Goal: Information Seeking & Learning: Learn about a topic

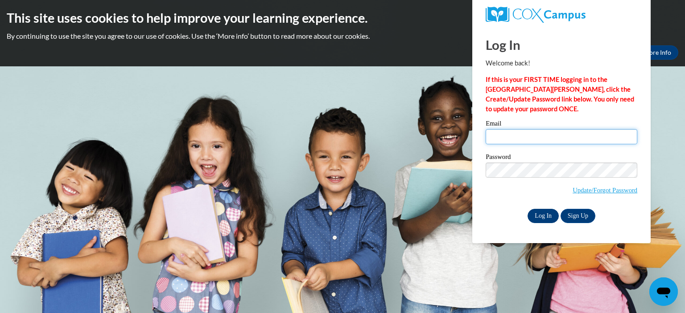
type input "kristin.aldous@my.viu.ca"
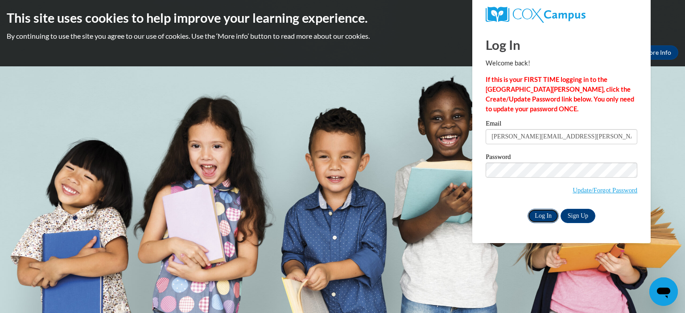
click at [544, 217] on input "Log In" at bounding box center [542, 216] width 31 height 14
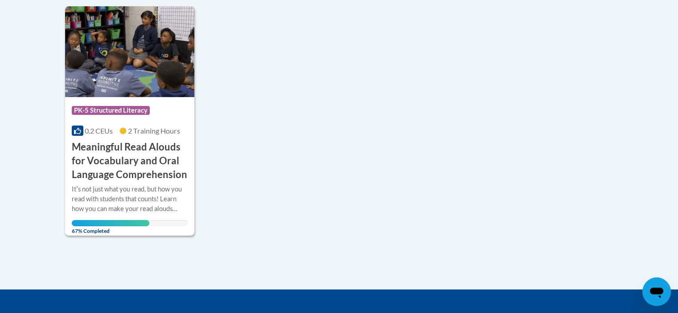
scroll to position [221, 0]
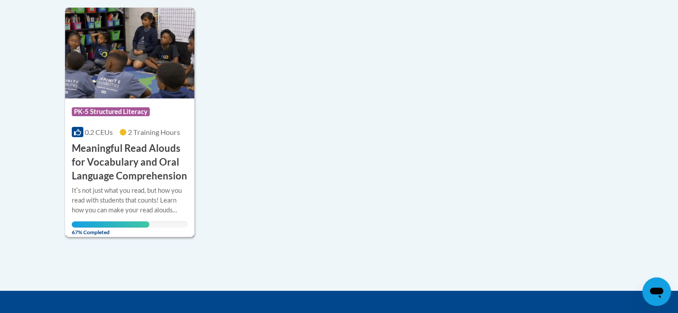
click at [144, 148] on h3 "Meaningful Read Alouds for Vocabulary and Oral Language Comprehension" at bounding box center [130, 162] width 116 height 41
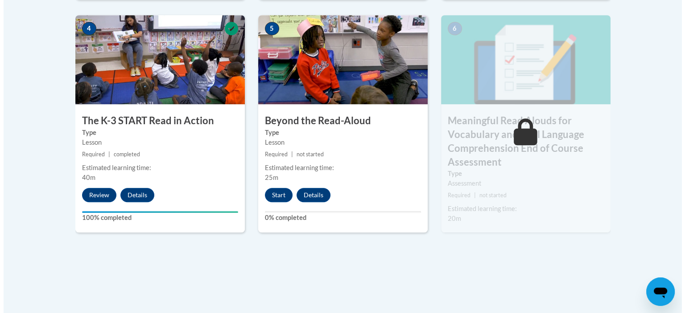
scroll to position [528, 0]
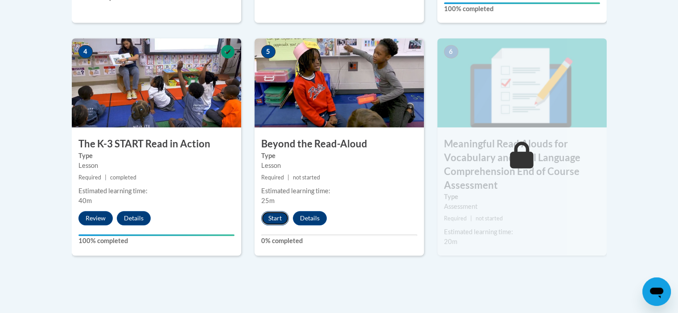
click at [283, 217] on button "Start" at bounding box center [275, 218] width 28 height 14
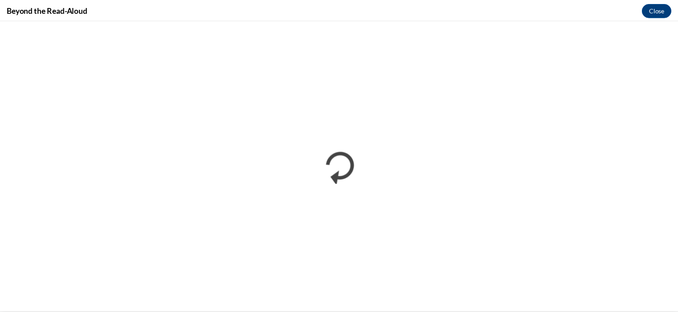
scroll to position [0, 0]
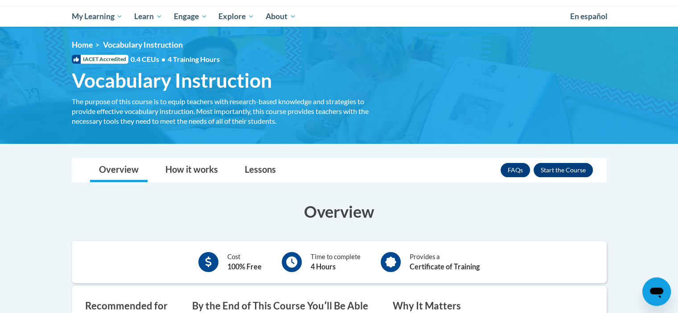
scroll to position [49, 0]
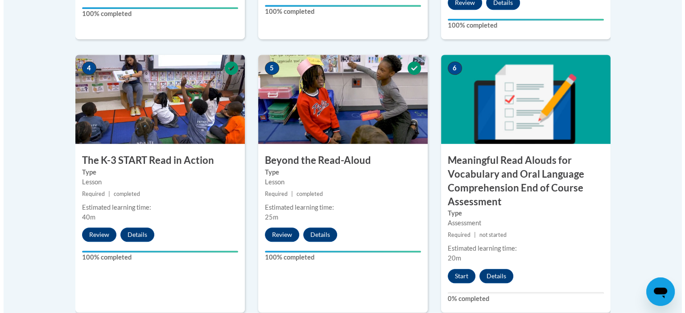
scroll to position [510, 0]
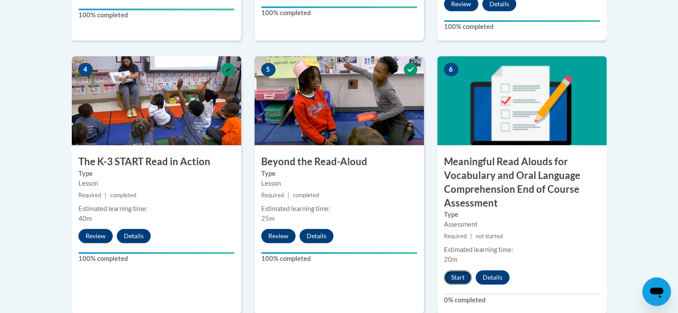
click at [456, 279] on button "Start" at bounding box center [458, 278] width 28 height 14
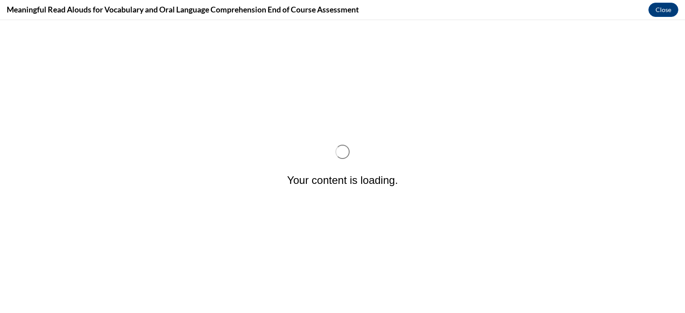
scroll to position [0, 0]
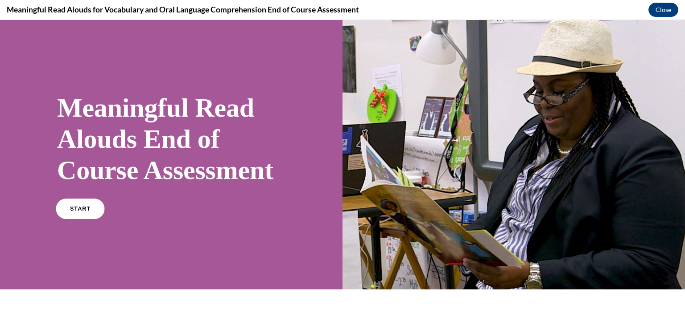
click at [91, 219] on link "START" at bounding box center [80, 209] width 49 height 21
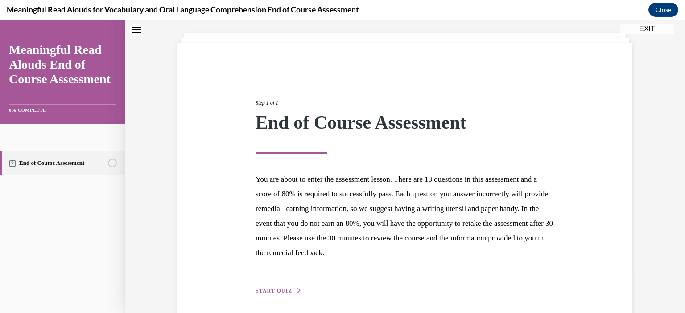
scroll to position [81, 0]
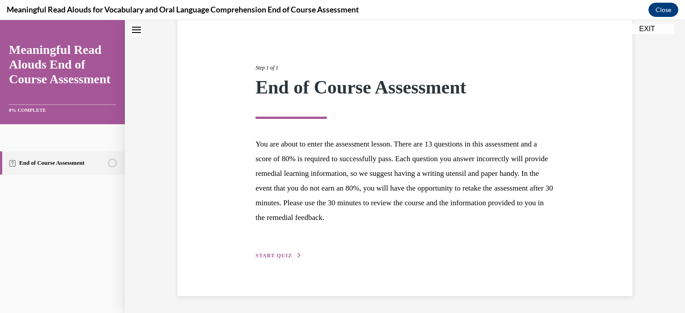
click at [267, 254] on span "START QUIZ" at bounding box center [273, 256] width 37 height 6
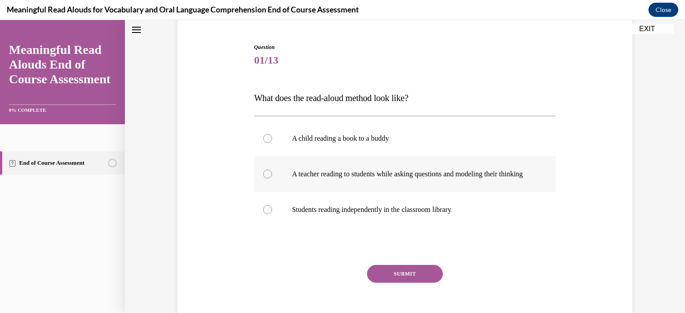
click at [263, 179] on div at bounding box center [267, 174] width 9 height 9
click at [263, 179] on input "A teacher reading to students while asking questions and modeling their thinking" at bounding box center [267, 174] width 9 height 9
radio input "true"
click at [406, 283] on button "SUBMIT" at bounding box center [405, 274] width 76 height 18
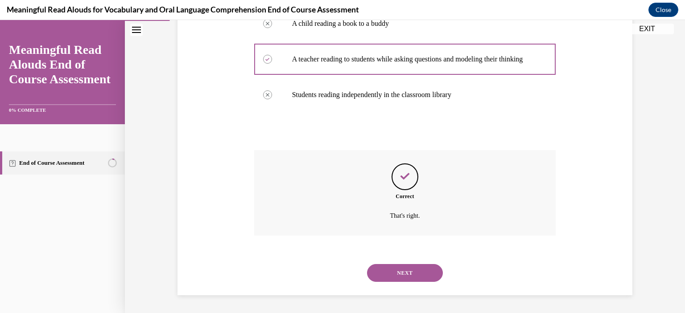
scroll to position [204, 0]
click at [408, 276] on button "NEXT" at bounding box center [405, 273] width 76 height 18
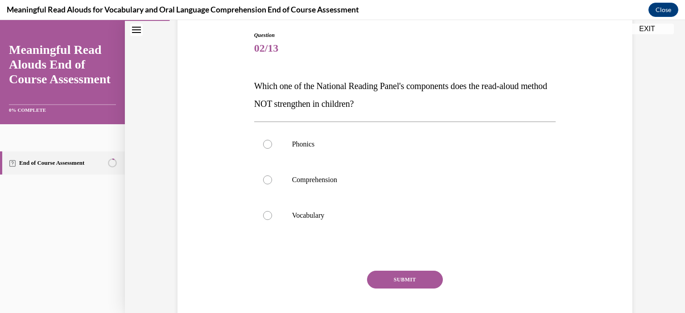
scroll to position [107, 0]
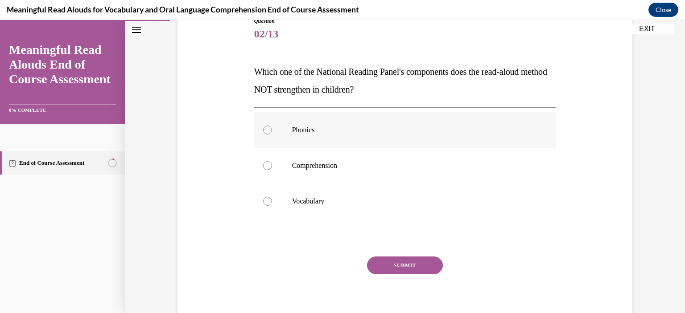
click at [263, 136] on label "Phonics" at bounding box center [405, 130] width 302 height 36
click at [263, 135] on input "Phonics" at bounding box center [267, 130] width 9 height 9
radio input "true"
click at [400, 267] on button "SUBMIT" at bounding box center [405, 266] width 76 height 18
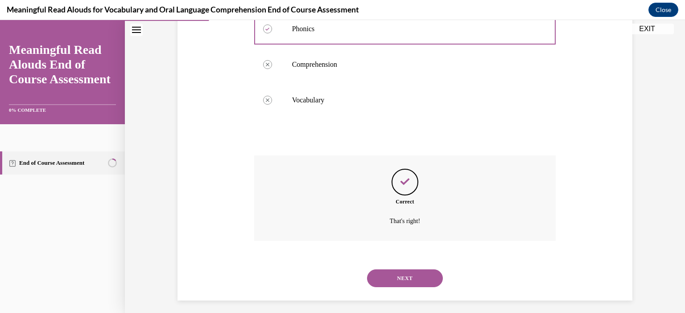
scroll to position [213, 0]
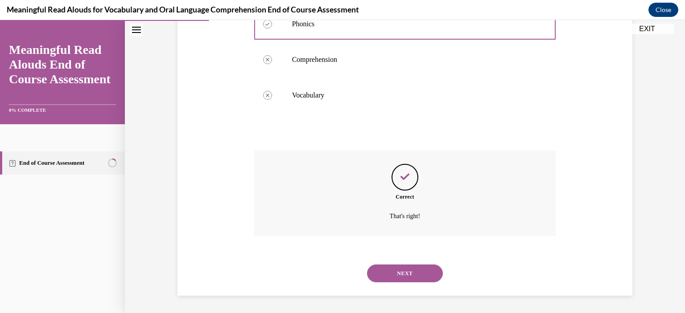
click at [405, 279] on button "NEXT" at bounding box center [405, 274] width 76 height 18
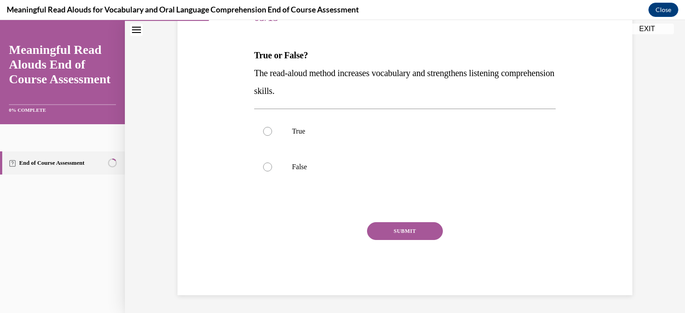
scroll to position [99, 0]
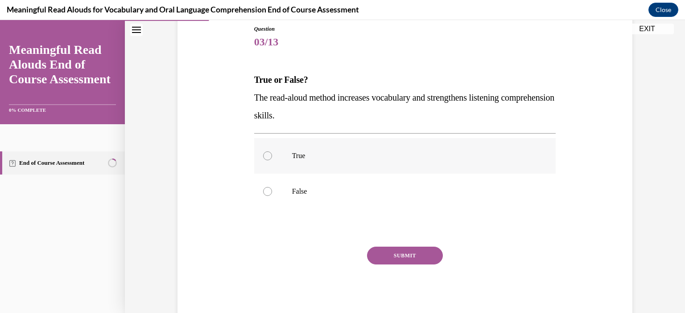
click at [276, 156] on label "True" at bounding box center [405, 156] width 302 height 36
click at [272, 156] on input "True" at bounding box center [267, 156] width 9 height 9
radio input "true"
click at [378, 253] on button "SUBMIT" at bounding box center [405, 256] width 76 height 18
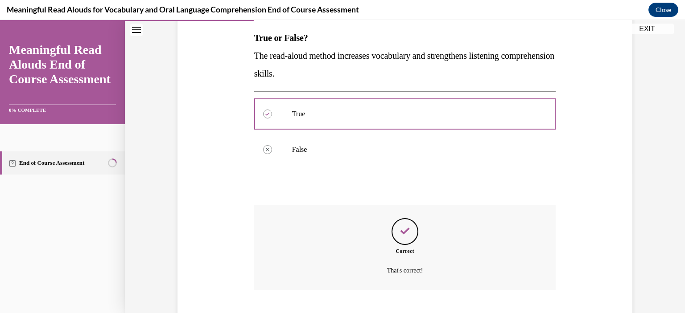
scroll to position [195, 0]
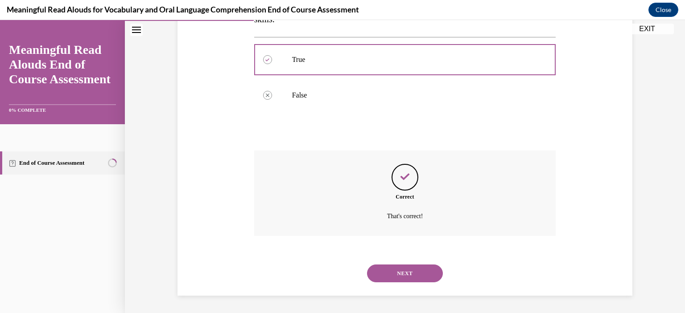
click at [398, 271] on button "NEXT" at bounding box center [405, 274] width 76 height 18
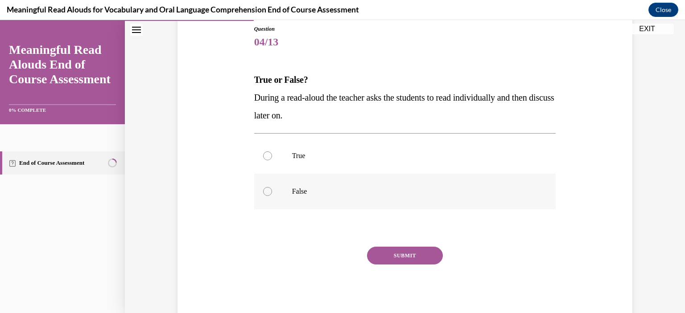
click at [275, 186] on label "False" at bounding box center [405, 192] width 302 height 36
click at [272, 187] on input "False" at bounding box center [267, 191] width 9 height 9
radio input "true"
click at [394, 260] on button "SUBMIT" at bounding box center [405, 256] width 76 height 18
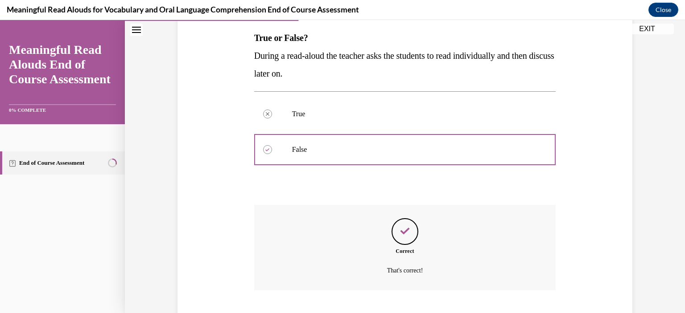
scroll to position [195, 0]
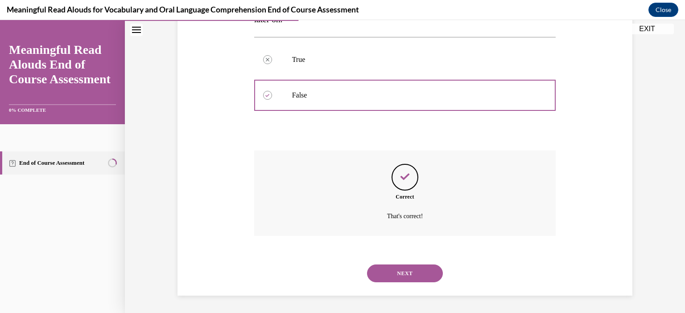
click at [404, 279] on button "NEXT" at bounding box center [405, 274] width 76 height 18
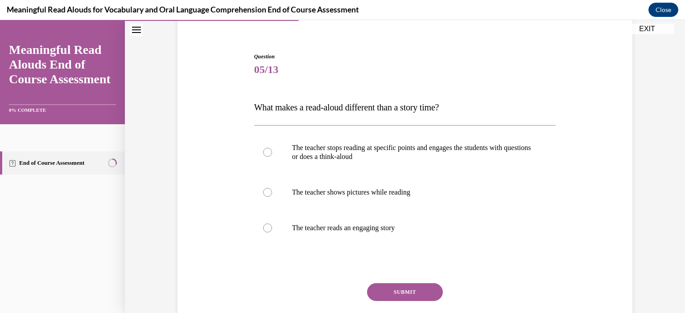
scroll to position [89, 0]
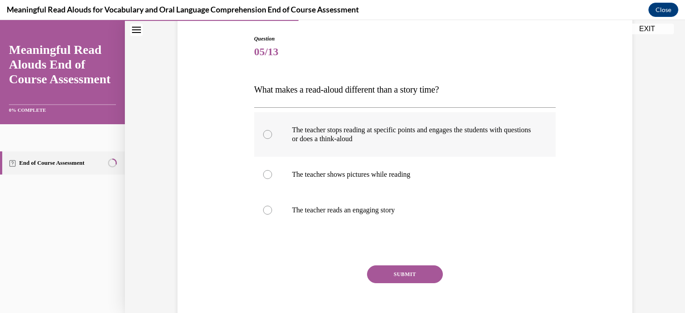
click at [260, 130] on label "The teacher stops reading at specific points and engages the students with ques…" at bounding box center [405, 134] width 302 height 45
click at [263, 130] on input "The teacher stops reading at specific points and engages the students with ques…" at bounding box center [267, 134] width 9 height 9
radio input "true"
click at [405, 276] on button "SUBMIT" at bounding box center [405, 275] width 76 height 18
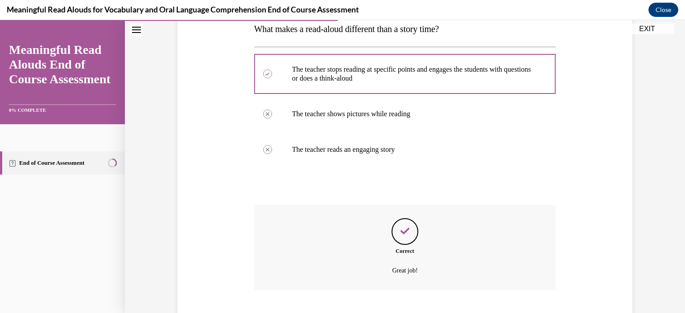
scroll to position [204, 0]
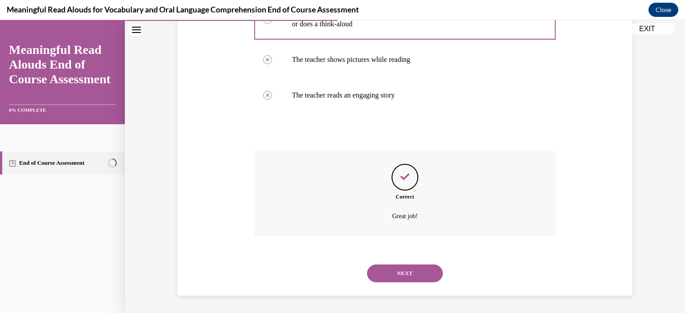
click at [408, 275] on button "NEXT" at bounding box center [405, 274] width 76 height 18
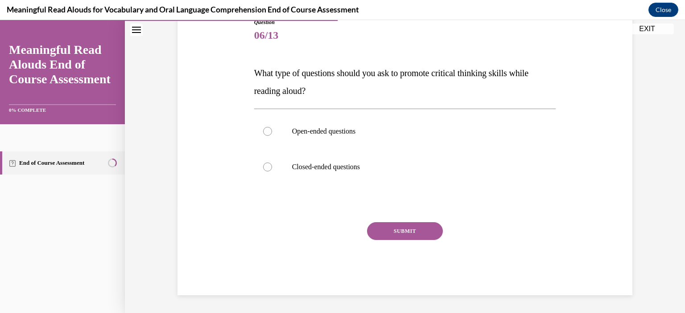
scroll to position [99, 0]
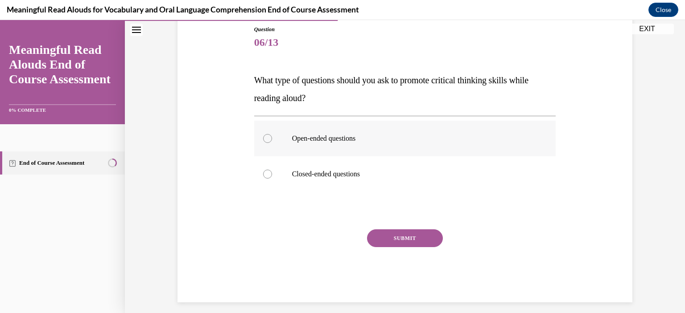
click at [306, 137] on p "Open-ended questions" at bounding box center [413, 138] width 242 height 9
click at [272, 137] on input "Open-ended questions" at bounding box center [267, 138] width 9 height 9
radio input "true"
click at [394, 233] on button "SUBMIT" at bounding box center [405, 239] width 76 height 18
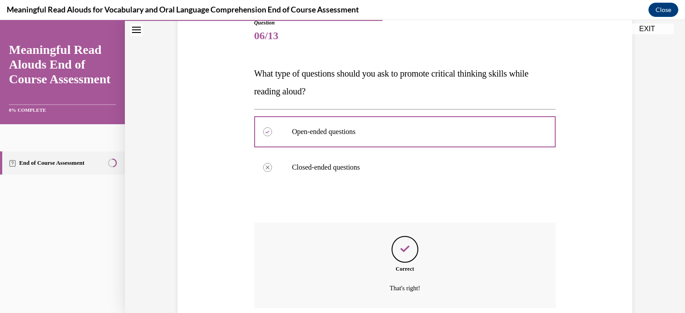
scroll to position [177, 0]
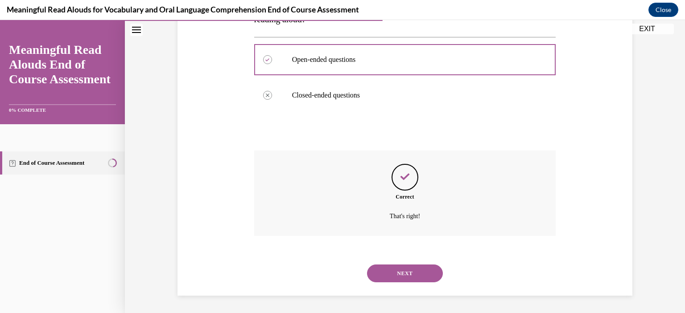
click at [420, 274] on button "NEXT" at bounding box center [405, 274] width 76 height 18
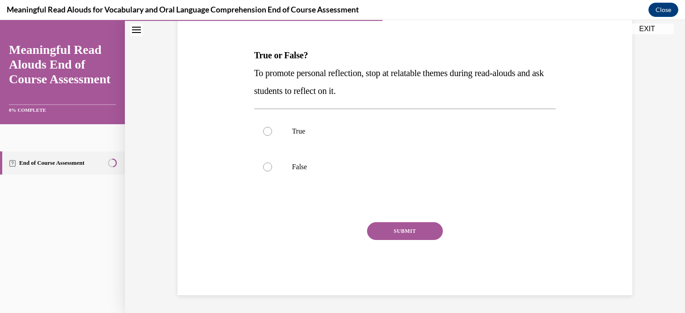
scroll to position [99, 0]
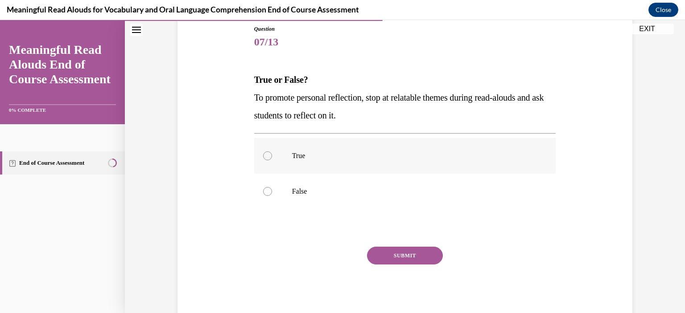
click at [267, 153] on div at bounding box center [267, 156] width 9 height 9
click at [267, 153] on input "True" at bounding box center [267, 156] width 9 height 9
radio input "true"
click at [407, 259] on button "SUBMIT" at bounding box center [405, 256] width 76 height 18
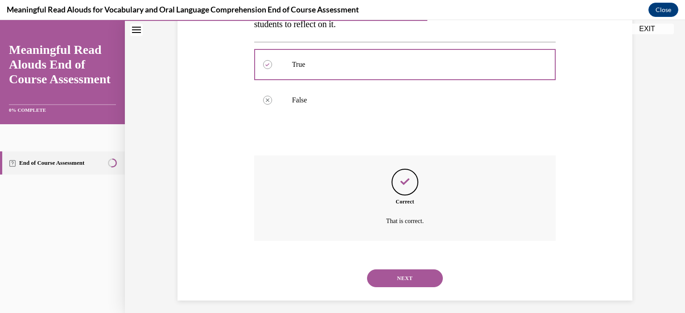
scroll to position [195, 0]
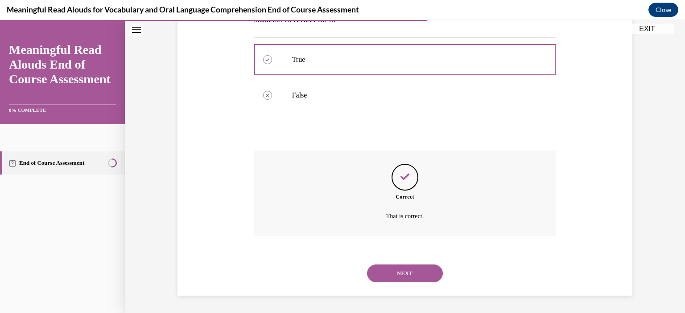
click at [378, 265] on button "NEXT" at bounding box center [405, 274] width 76 height 18
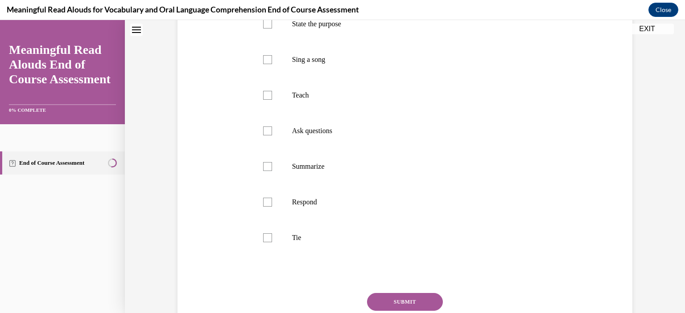
scroll to position [0, 0]
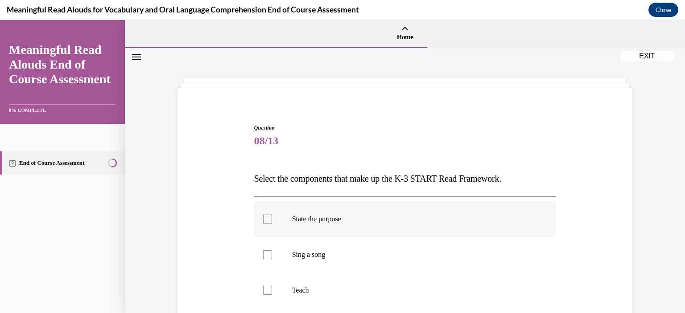
click at [287, 213] on label "State the purpose" at bounding box center [405, 219] width 302 height 36
click at [272, 215] on input "State the purpose" at bounding box center [267, 219] width 9 height 9
checkbox input "true"
click at [292, 294] on p "Teach" at bounding box center [413, 290] width 242 height 9
click at [272, 294] on input "Teach" at bounding box center [267, 290] width 9 height 9
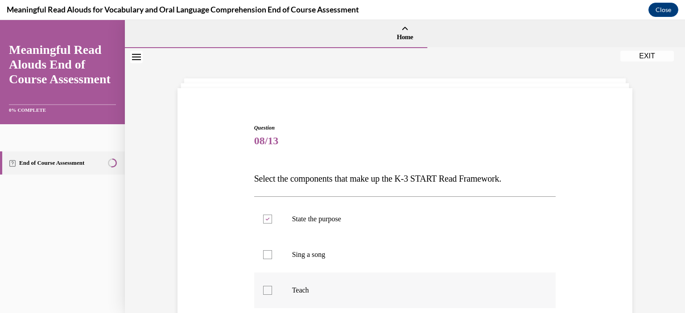
checkbox input "true"
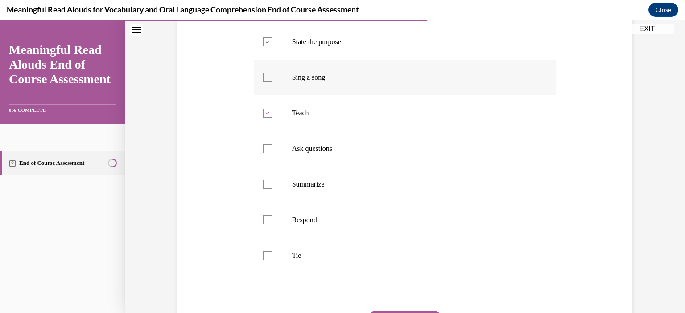
scroll to position [178, 0]
click at [277, 152] on label "Ask questions" at bounding box center [405, 148] width 302 height 36
click at [272, 152] on input "Ask questions" at bounding box center [267, 148] width 9 height 9
checkbox input "true"
click at [269, 222] on label "Respond" at bounding box center [405, 219] width 302 height 36
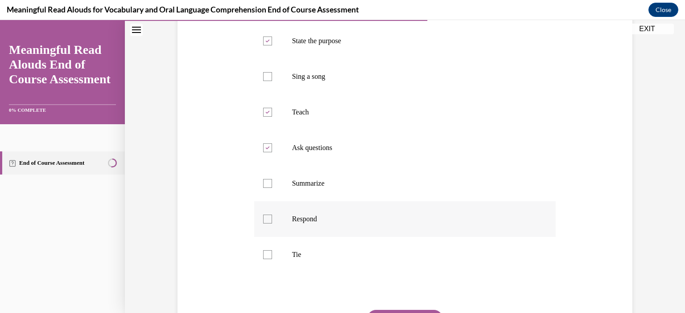
click at [269, 222] on input "Respond" at bounding box center [267, 219] width 9 height 9
checkbox input "true"
click at [269, 254] on label "Tie" at bounding box center [405, 255] width 302 height 36
click at [269, 254] on input "Tie" at bounding box center [267, 255] width 9 height 9
checkbox input "true"
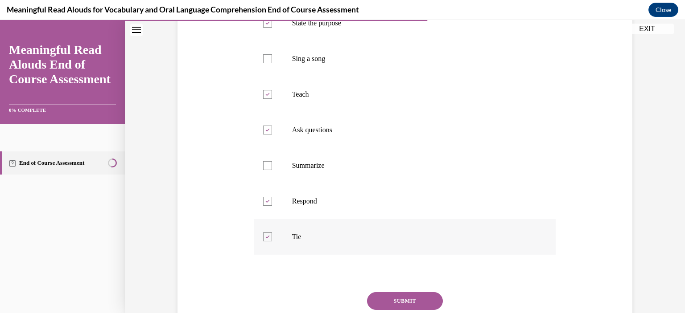
scroll to position [250, 0]
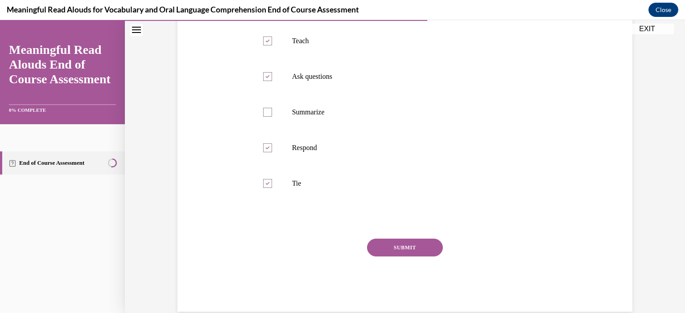
click at [382, 255] on button "SUBMIT" at bounding box center [405, 248] width 76 height 18
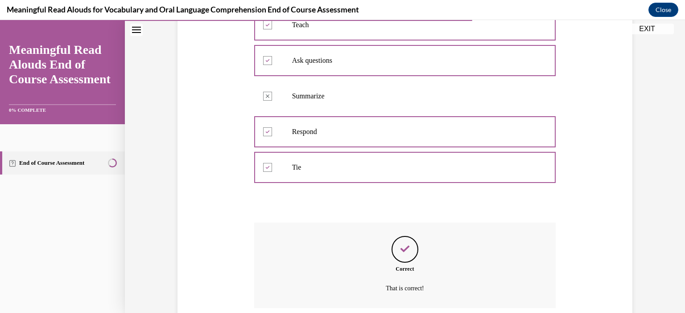
scroll to position [338, 0]
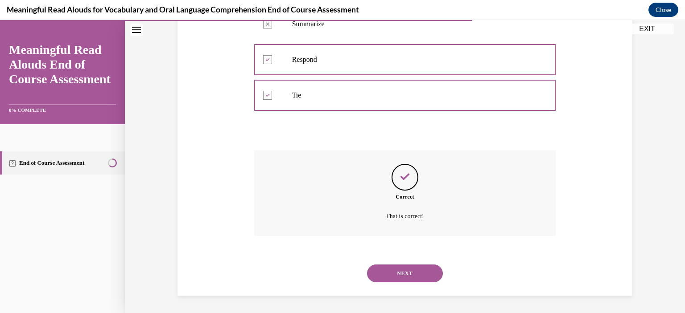
click at [401, 277] on button "NEXT" at bounding box center [405, 274] width 76 height 18
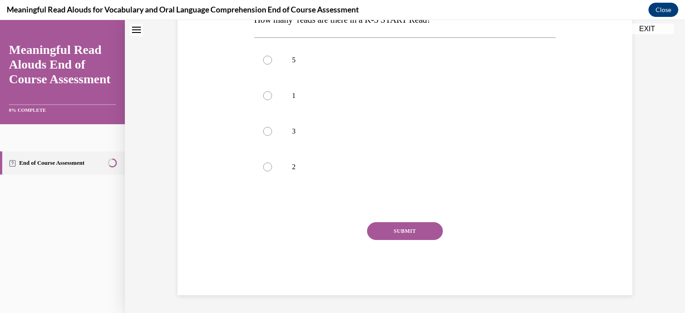
scroll to position [0, 0]
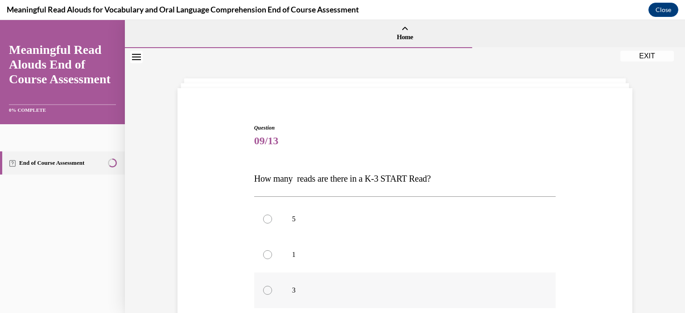
click at [266, 290] on div at bounding box center [267, 290] width 9 height 9
click at [266, 290] on input "3" at bounding box center [267, 290] width 9 height 9
radio input "true"
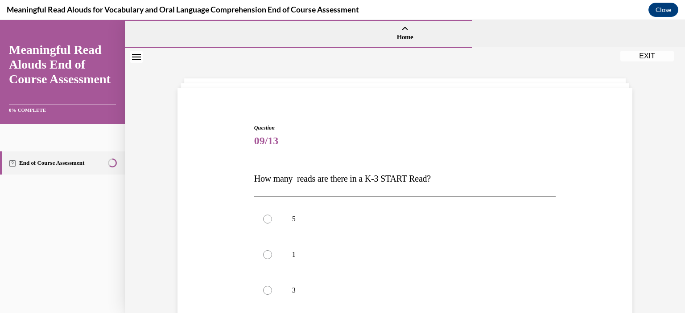
scroll to position [159, 0]
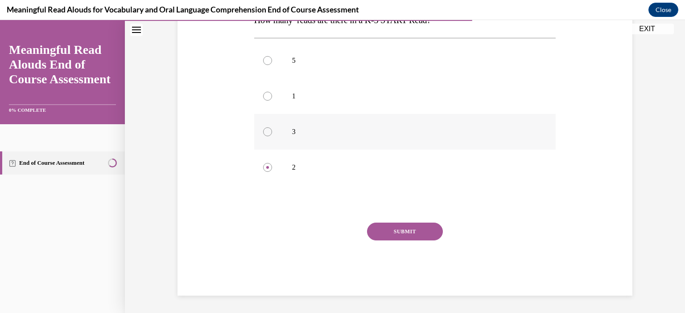
click at [263, 130] on div at bounding box center [267, 131] width 9 height 9
click at [263, 130] on input "3" at bounding box center [267, 131] width 9 height 9
radio input "true"
click at [396, 232] on button "SUBMIT" at bounding box center [405, 232] width 76 height 18
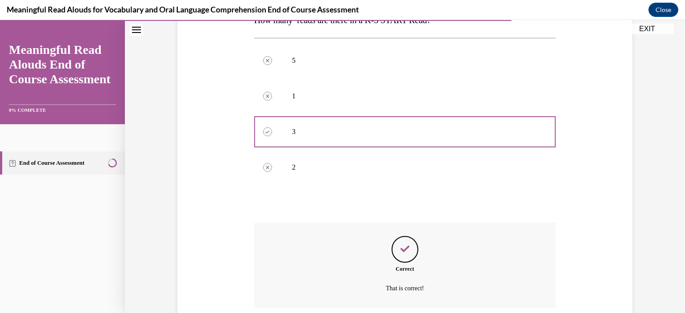
scroll to position [231, 0]
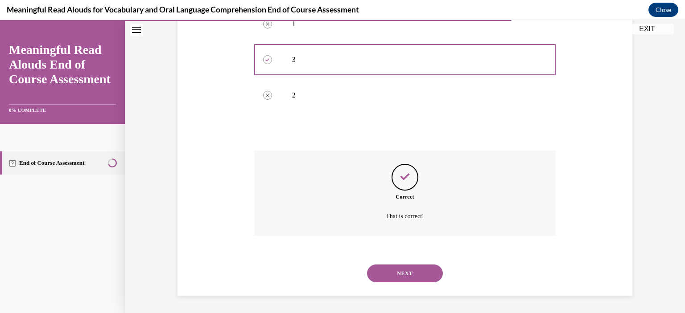
click at [403, 275] on button "NEXT" at bounding box center [405, 274] width 76 height 18
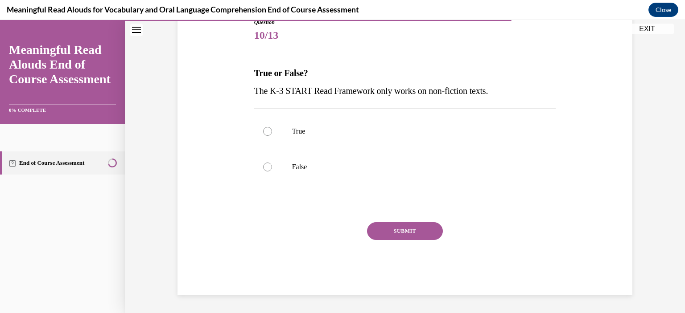
scroll to position [99, 0]
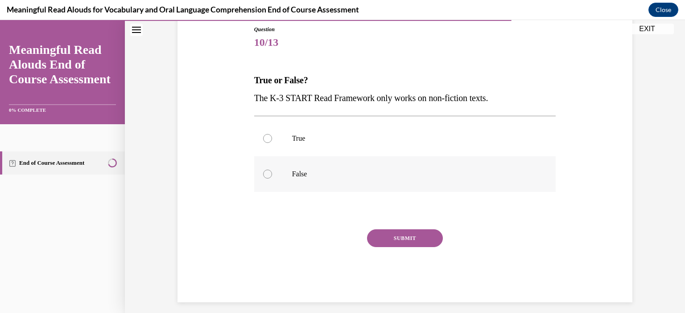
click at [262, 164] on label "False" at bounding box center [405, 174] width 302 height 36
click at [263, 170] on input "False" at bounding box center [267, 174] width 9 height 9
radio input "true"
click at [399, 235] on button "SUBMIT" at bounding box center [405, 239] width 76 height 18
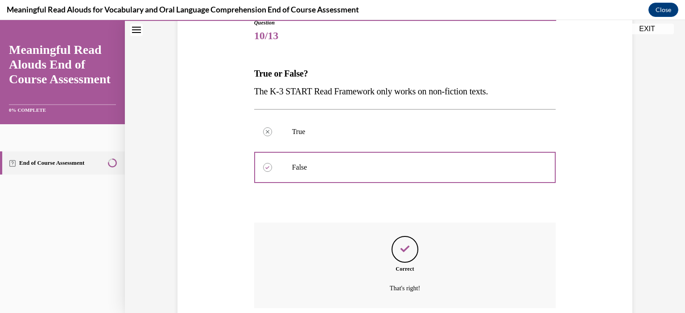
scroll to position [177, 0]
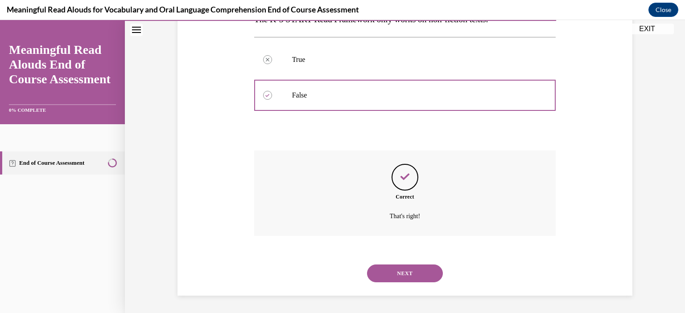
click at [408, 268] on button "NEXT" at bounding box center [405, 274] width 76 height 18
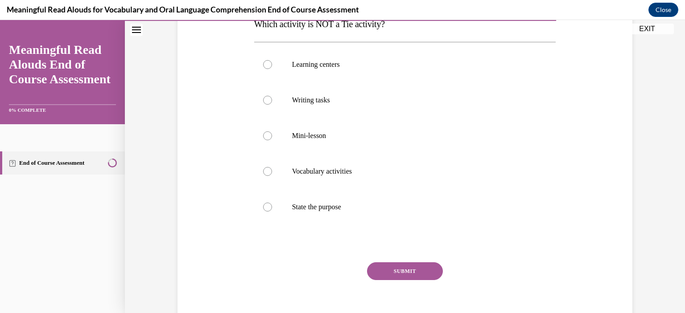
scroll to position [160, 0]
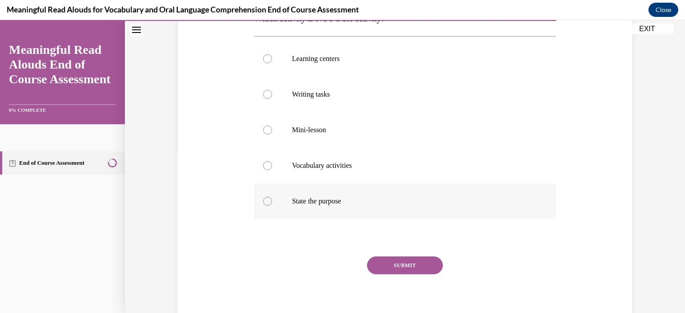
click at [267, 203] on div at bounding box center [267, 201] width 9 height 9
click at [267, 203] on input "State the purpose" at bounding box center [267, 201] width 9 height 9
radio input "true"
click at [422, 262] on button "SUBMIT" at bounding box center [405, 266] width 76 height 18
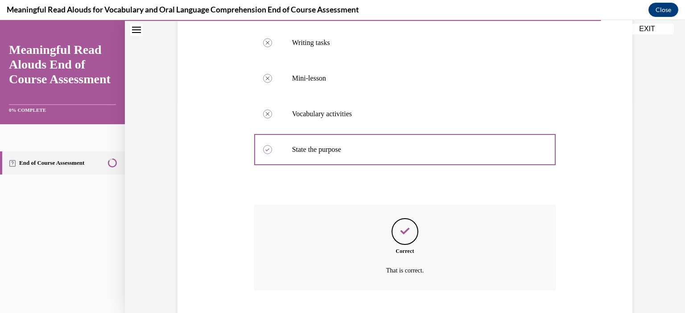
scroll to position [267, 0]
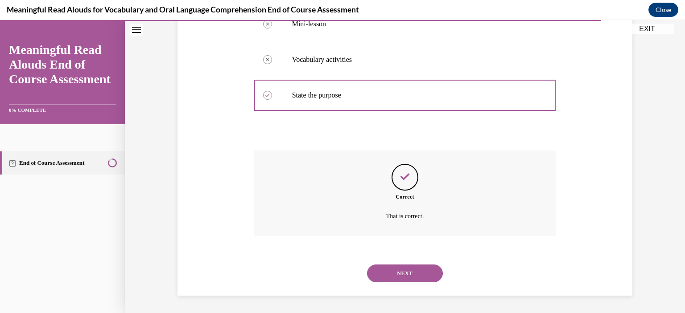
click at [408, 273] on button "NEXT" at bounding box center [405, 274] width 76 height 18
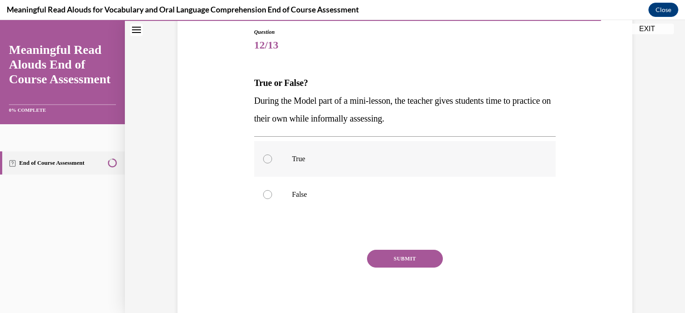
scroll to position [96, 0]
click at [263, 193] on div at bounding box center [267, 194] width 9 height 9
click at [263, 193] on input "False" at bounding box center [267, 194] width 9 height 9
radio input "true"
click at [421, 262] on button "SUBMIT" at bounding box center [405, 259] width 76 height 18
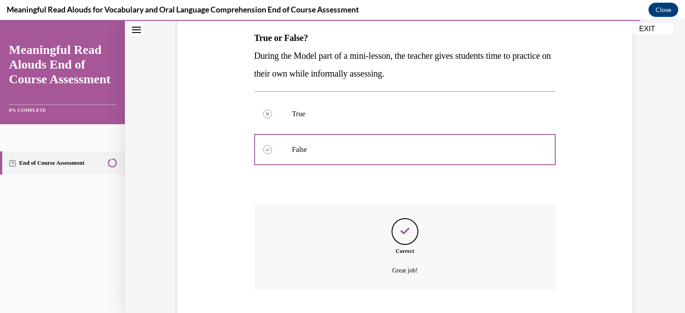
scroll to position [195, 0]
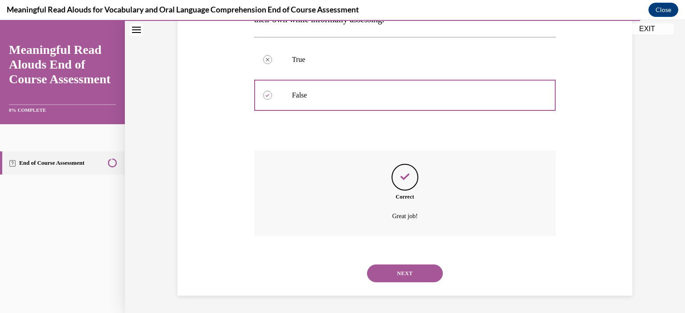
click at [403, 273] on button "NEXT" at bounding box center [405, 274] width 76 height 18
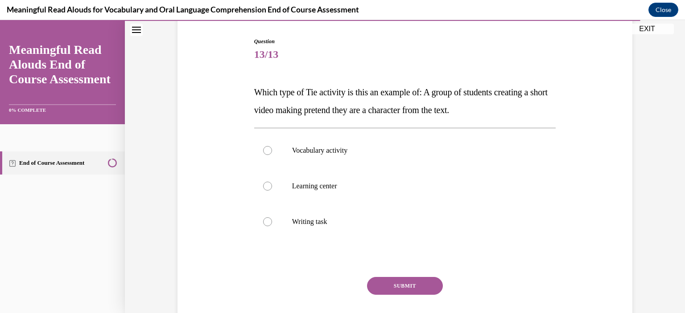
scroll to position [89, 0]
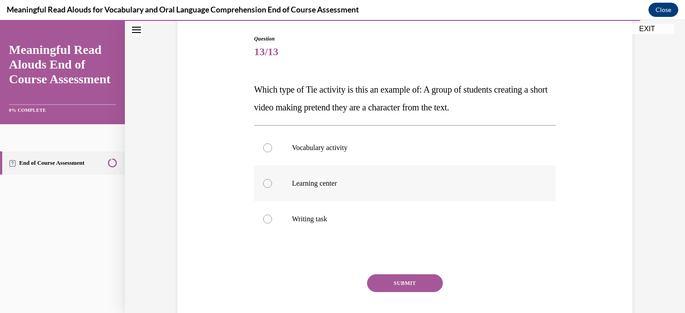
click at [263, 180] on div at bounding box center [267, 183] width 9 height 9
click at [263, 180] on input "Learning center" at bounding box center [267, 183] width 9 height 9
radio input "true"
click at [404, 279] on button "SUBMIT" at bounding box center [405, 284] width 76 height 18
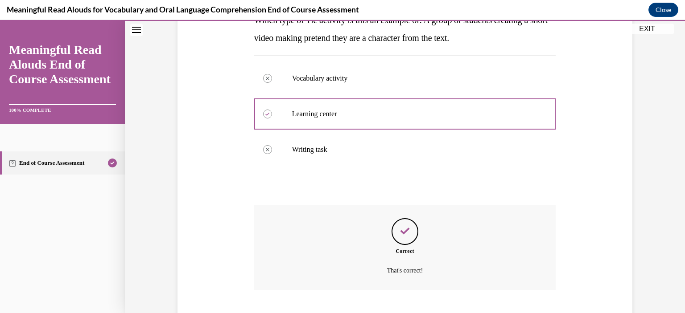
scroll to position [213, 0]
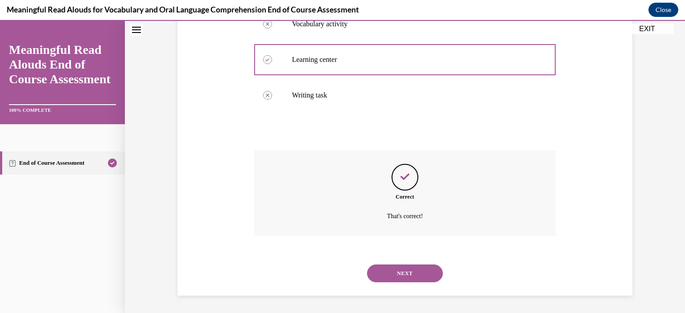
click at [415, 272] on button "NEXT" at bounding box center [405, 274] width 76 height 18
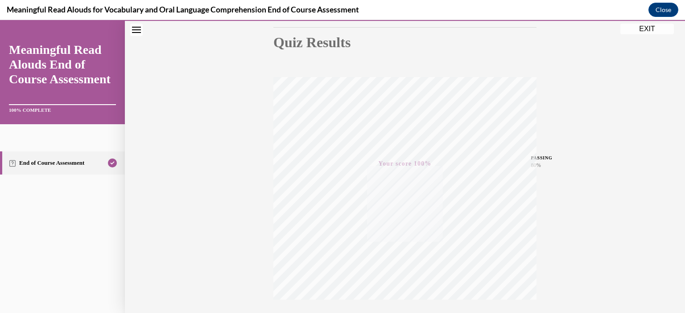
scroll to position [163, 0]
click at [649, 29] on button "EXIT" at bounding box center [646, 29] width 53 height 11
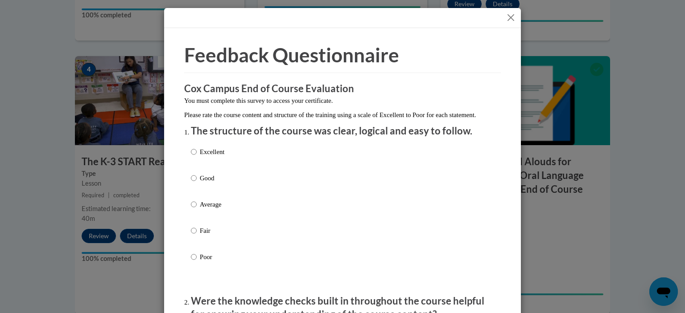
click at [195, 188] on label "Good" at bounding box center [207, 185] width 33 height 24
click at [195, 183] on input "Good" at bounding box center [194, 178] width 6 height 10
radio input "true"
click at [191, 200] on input "Average" at bounding box center [194, 205] width 6 height 10
radio input "true"
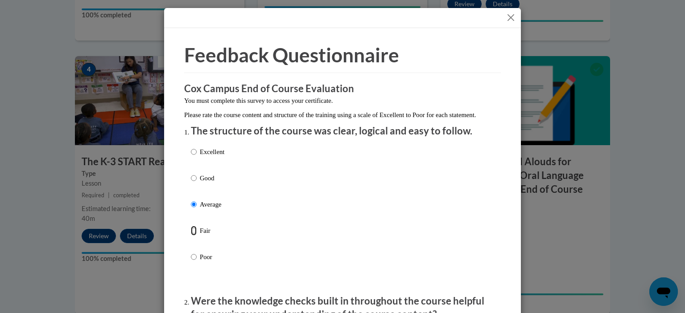
click at [191, 226] on input "Fair" at bounding box center [194, 231] width 6 height 10
radio input "true"
click at [191, 200] on input "Average" at bounding box center [194, 205] width 6 height 10
radio input "true"
click at [191, 173] on input "Good" at bounding box center [194, 178] width 6 height 10
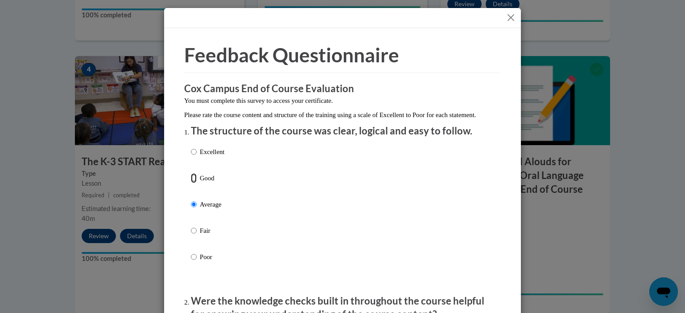
radio input "true"
click at [250, 196] on div "Excellent Good Average Fair Poor" at bounding box center [342, 215] width 303 height 145
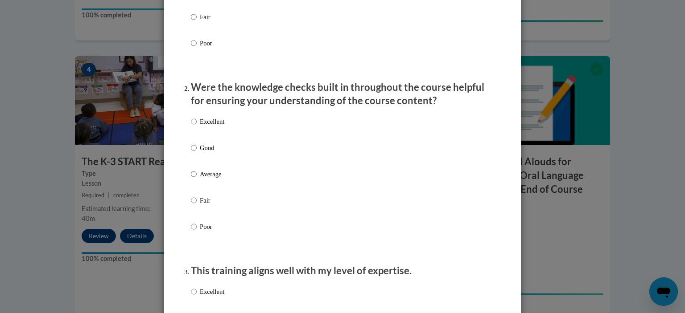
scroll to position [232, 0]
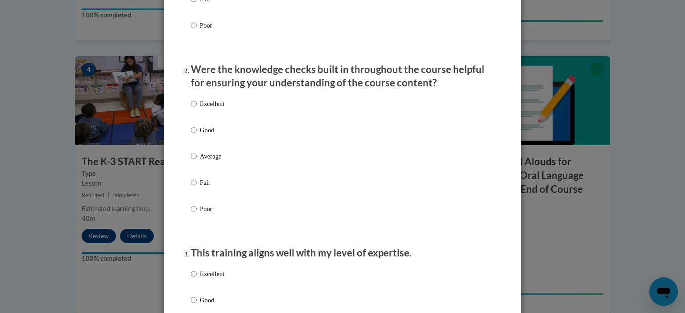
click at [193, 165] on label "Average" at bounding box center [207, 164] width 33 height 24
click at [193, 161] on input "Average" at bounding box center [194, 157] width 6 height 10
radio input "true"
click at [191, 125] on input "Good" at bounding box center [194, 130] width 6 height 10
radio input "true"
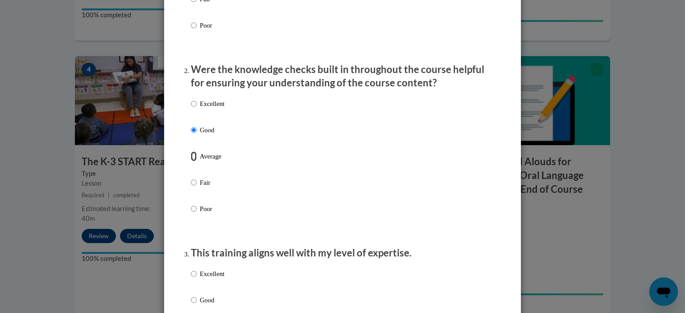
click at [191, 152] on input "Average" at bounding box center [194, 157] width 6 height 10
radio input "true"
click at [191, 125] on input "Good" at bounding box center [194, 130] width 6 height 10
radio input "true"
click at [191, 152] on input "Average" at bounding box center [194, 157] width 6 height 10
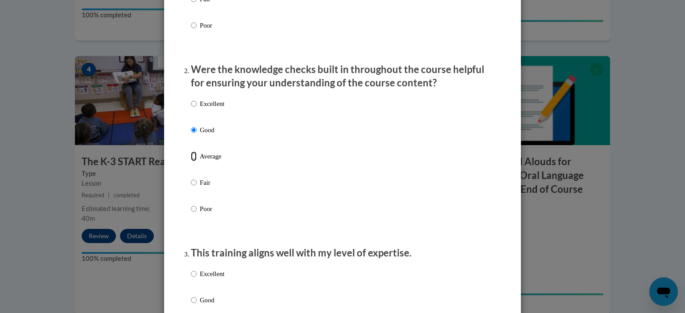
radio input "true"
click at [331, 152] on div "Excellent Good Average Fair Poor" at bounding box center [342, 166] width 303 height 145
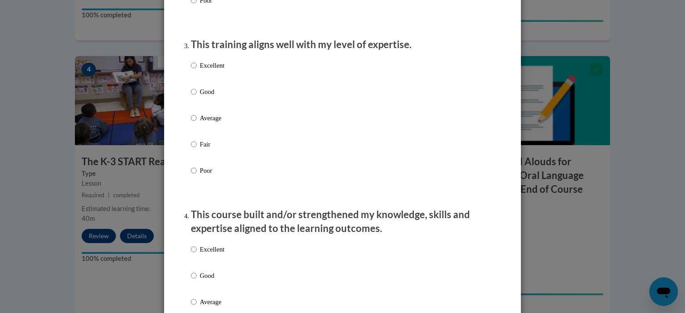
scroll to position [499, 0]
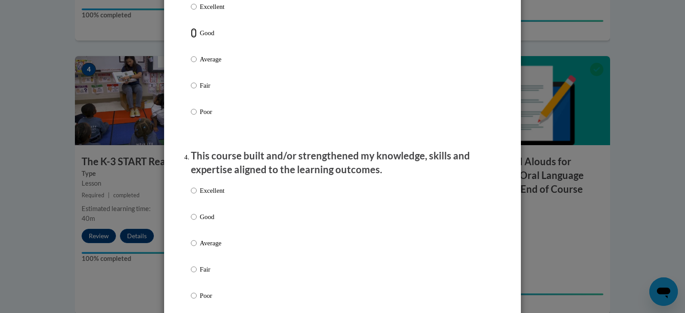
click at [191, 38] on input "Good" at bounding box center [194, 33] width 6 height 10
radio input "true"
click at [310, 222] on div "Excellent Good Average Fair Poor" at bounding box center [342, 253] width 303 height 145
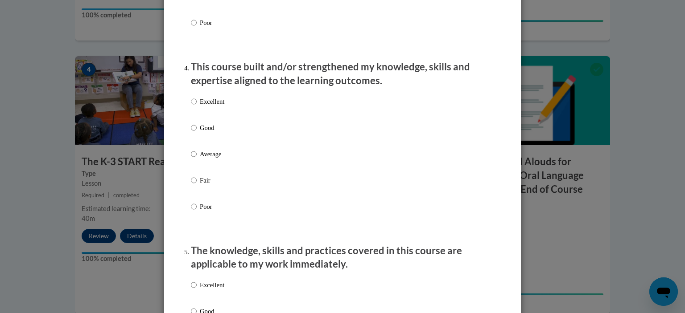
scroll to position [624, 0]
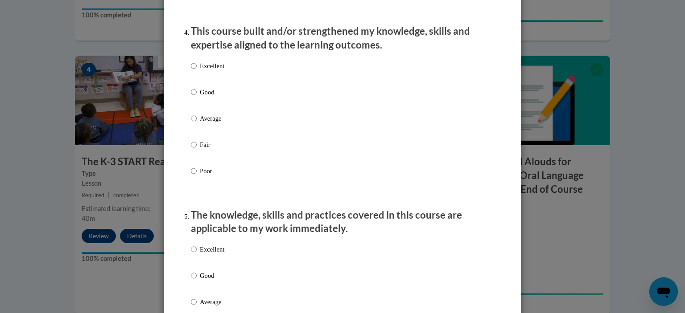
click at [191, 95] on div "Excellent Good Average Fair Poor" at bounding box center [207, 126] width 33 height 138
click at [317, 236] on p "The knowledge, skills and practices covered in this course are applicable to my…" at bounding box center [342, 223] width 303 height 28
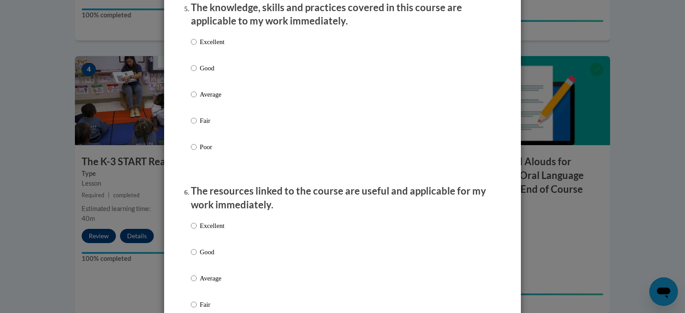
scroll to position [909, 0]
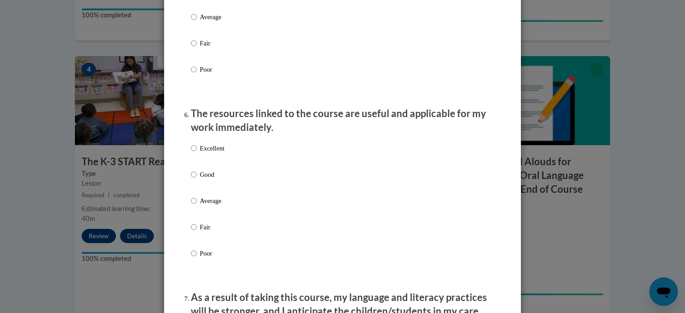
radio input "true"
click at [192, 180] on input "Good" at bounding box center [194, 175] width 6 height 10
radio input "true"
click at [218, 194] on label "Good" at bounding box center [207, 182] width 33 height 24
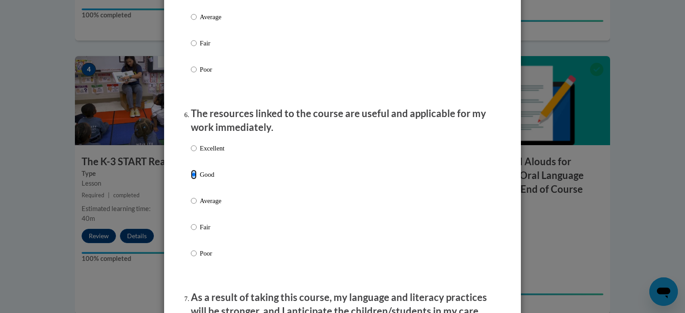
click at [197, 180] on input "Good" at bounding box center [194, 175] width 6 height 10
click at [191, 196] on input "Average" at bounding box center [194, 201] width 6 height 10
radio input "true"
click at [191, 222] on input "Fair" at bounding box center [194, 227] width 6 height 10
radio input "true"
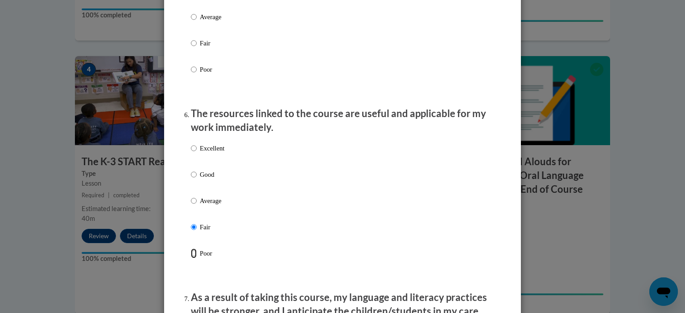
click at [191, 249] on input "Poor" at bounding box center [194, 254] width 6 height 10
radio input "true"
click at [191, 144] on input "Excellent" at bounding box center [194, 149] width 6 height 10
radio input "true"
click at [202, 180] on p "Good" at bounding box center [212, 175] width 25 height 10
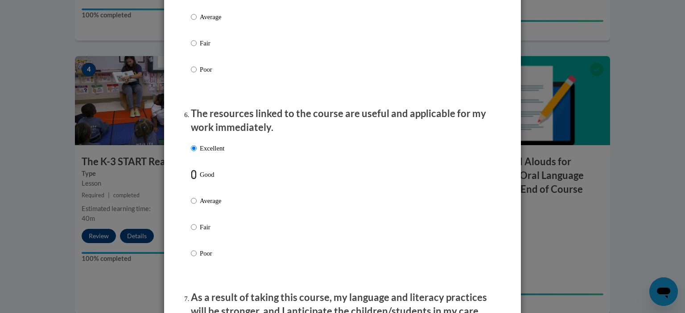
click at [197, 180] on input "Good" at bounding box center [194, 175] width 6 height 10
radio input "true"
click at [290, 194] on div "Excellent Good Average Fair Poor" at bounding box center [342, 211] width 303 height 145
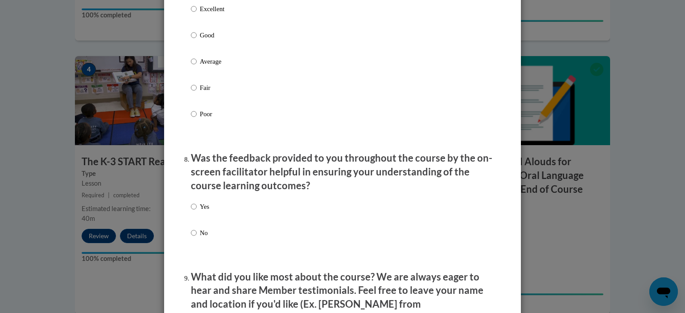
scroll to position [1248, 0]
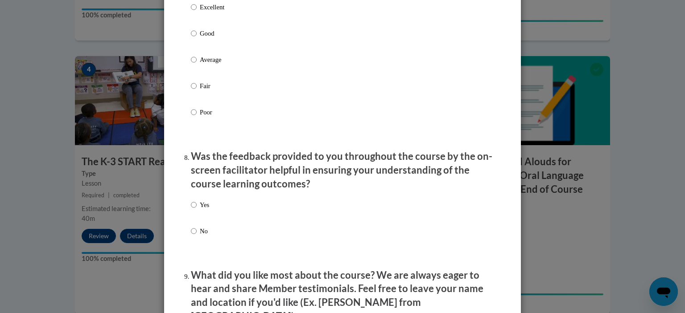
click at [192, 37] on div "Excellent Good Average Fair Poor" at bounding box center [207, 67] width 33 height 138
click at [193, 38] on input "Good" at bounding box center [194, 34] width 6 height 10
radio input "true"
click at [191, 210] on input "Yes" at bounding box center [194, 205] width 6 height 10
radio input "true"
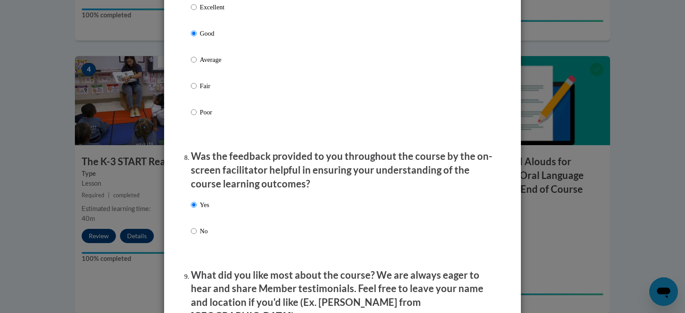
click at [252, 250] on div "Yes No" at bounding box center [342, 229] width 303 height 66
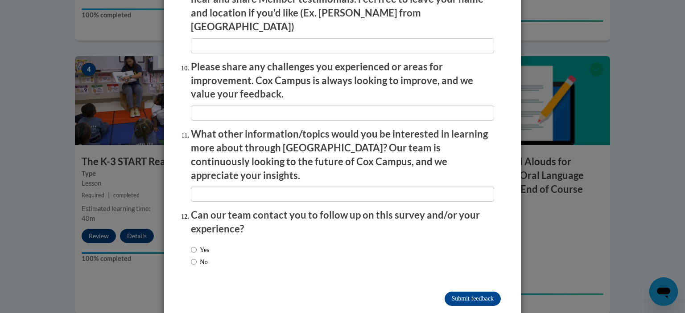
scroll to position [1543, 0]
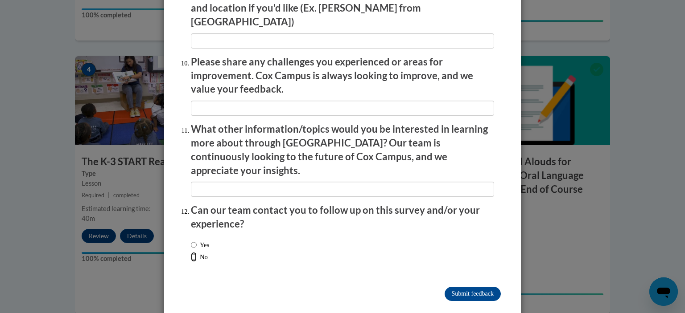
click at [193, 252] on input "No" at bounding box center [194, 257] width 6 height 10
radio input "true"
click at [467, 287] on input "Submit feedback" at bounding box center [472, 294] width 56 height 14
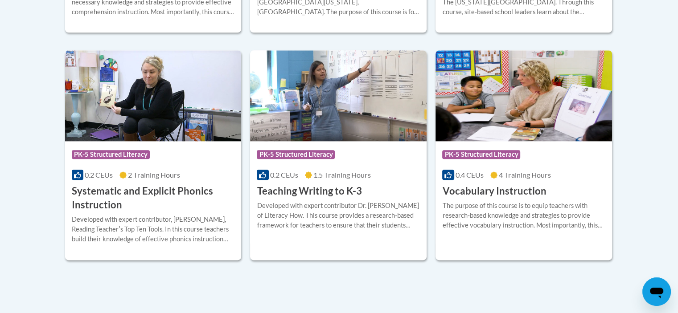
scroll to position [1052, 0]
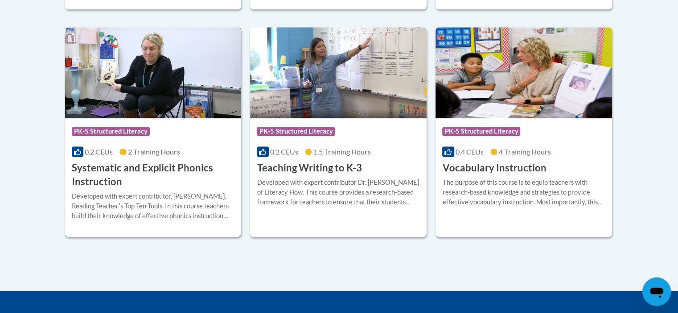
click at [136, 172] on h3 "Systematic and Explicit Phonics Instruction" at bounding box center [153, 175] width 163 height 28
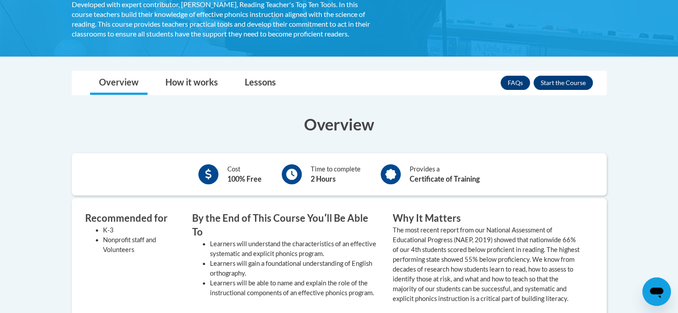
scroll to position [250, 0]
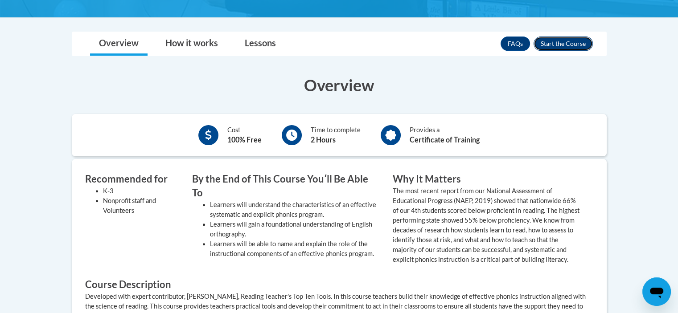
click at [578, 40] on button "Enroll" at bounding box center [563, 44] width 59 height 14
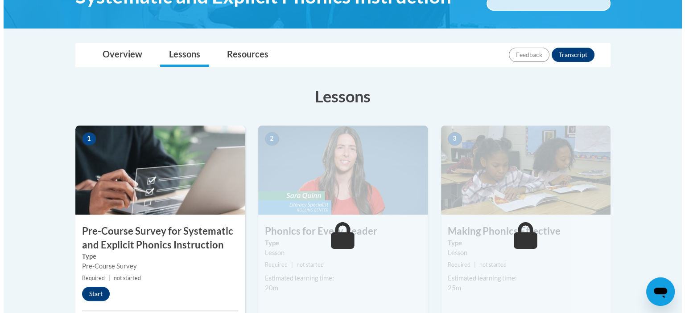
scroll to position [211, 0]
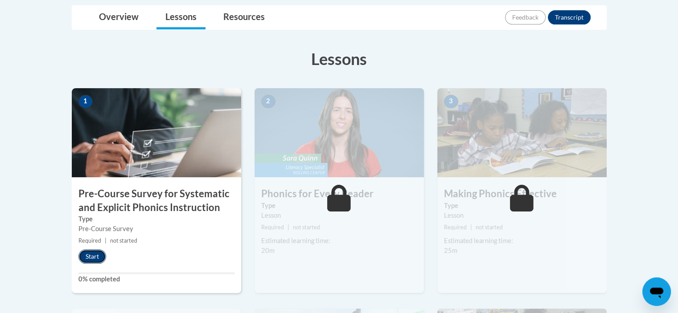
click at [92, 258] on button "Start" at bounding box center [92, 257] width 28 height 14
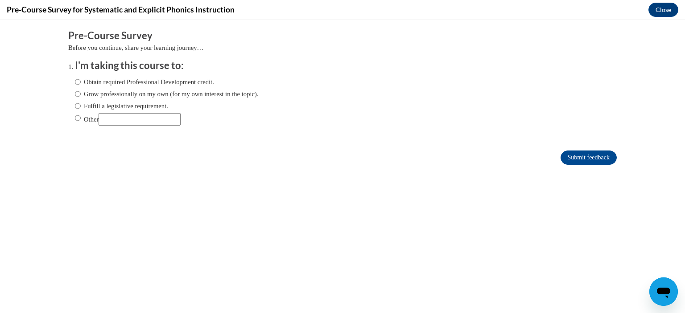
scroll to position [0, 0]
click at [75, 86] on input "Obtain required Professional Development credit." at bounding box center [78, 82] width 6 height 10
radio input "true"
click at [571, 160] on input "Submit feedback" at bounding box center [588, 158] width 56 height 14
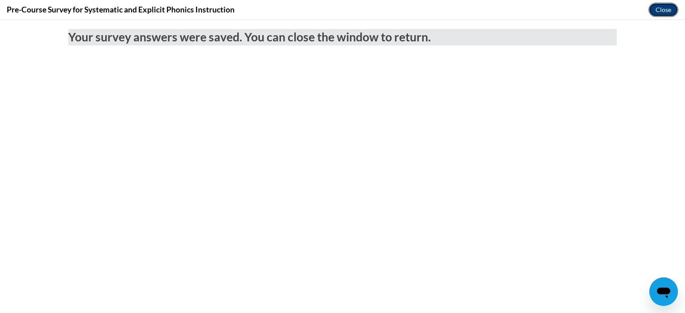
click at [659, 11] on button "Close" at bounding box center [663, 10] width 30 height 14
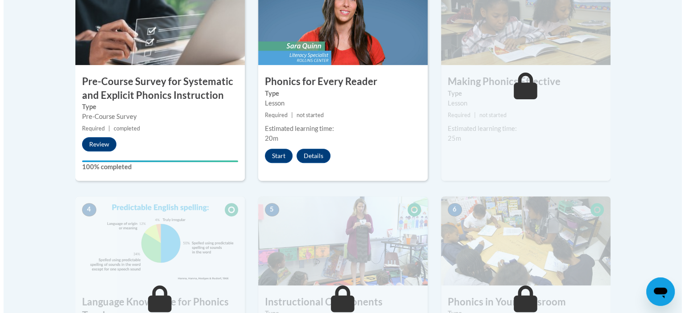
scroll to position [318, 0]
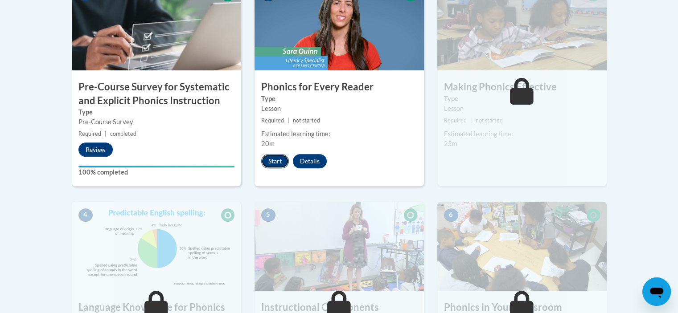
click at [274, 162] on button "Start" at bounding box center [275, 161] width 28 height 14
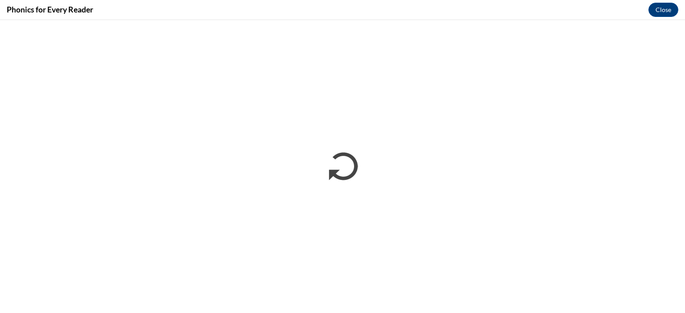
scroll to position [0, 0]
